Goal: Transaction & Acquisition: Purchase product/service

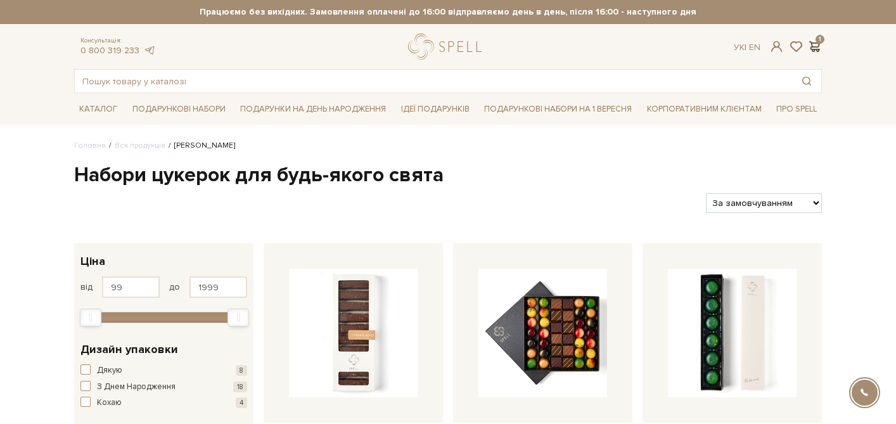
click at [814, 40] on span at bounding box center [814, 46] width 15 height 13
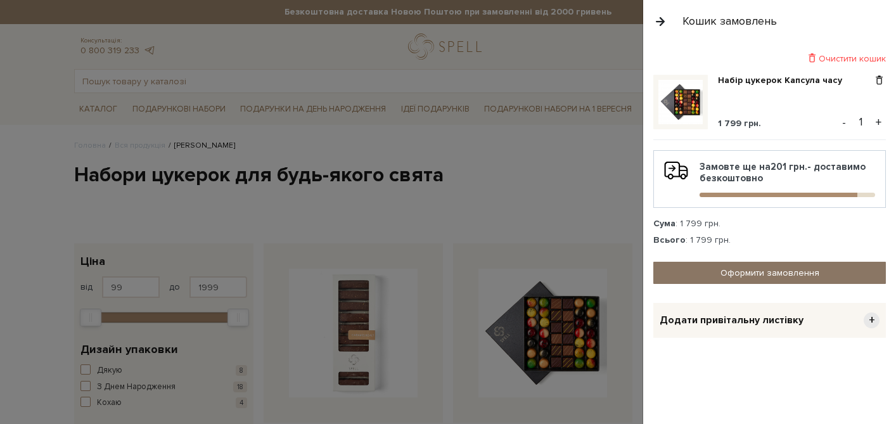
click at [741, 275] on link "Оформити замовлення" at bounding box center [769, 273] width 233 height 22
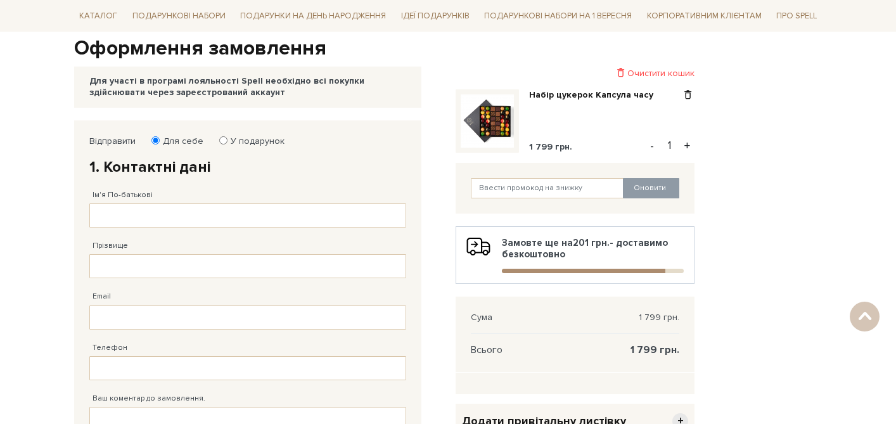
scroll to position [133, 0]
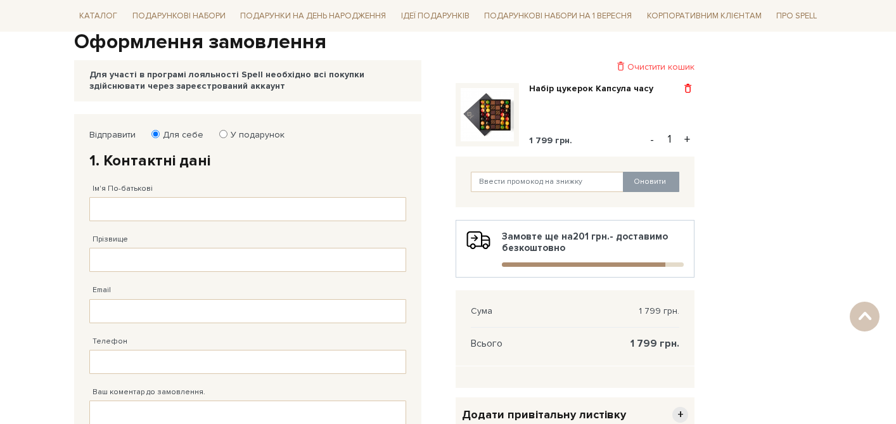
click at [691, 87] on span at bounding box center [687, 88] width 13 height 11
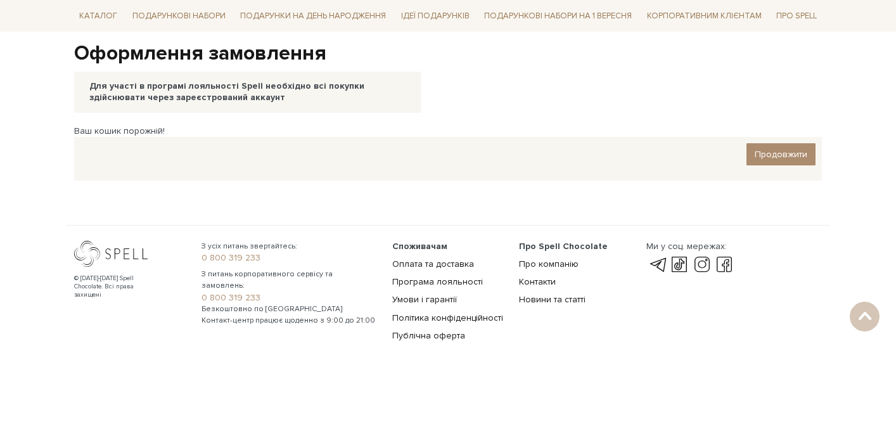
scroll to position [0, 0]
